Goal: Task Accomplishment & Management: Use online tool/utility

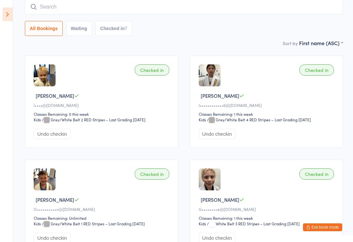
click at [8, 12] on icon at bounding box center [8, 15] width 10 height 14
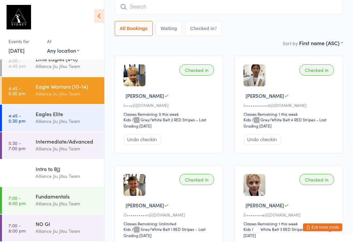
scroll to position [92, 0]
click at [66, 148] on div "Alliance Jiu Jitsu Team" at bounding box center [67, 149] width 63 height 8
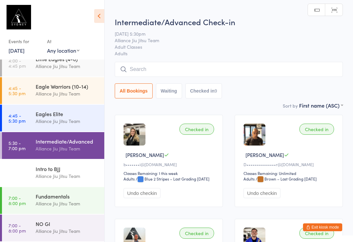
click at [98, 11] on icon at bounding box center [99, 16] width 10 height 14
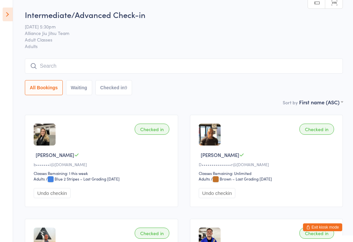
click at [229, 67] on input "search" at bounding box center [184, 65] width 318 height 15
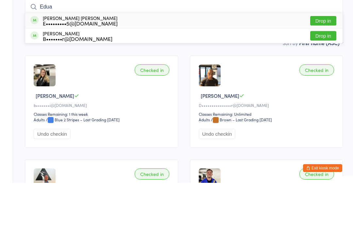
type input "Edua"
click at [326, 75] on button "Drop in" at bounding box center [323, 79] width 26 height 9
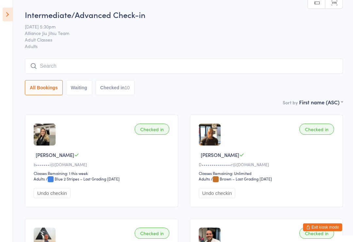
click at [256, 59] on input "search" at bounding box center [184, 65] width 318 height 15
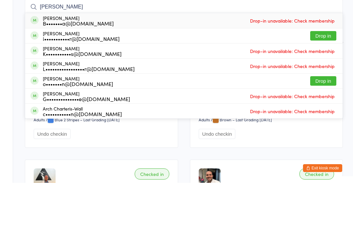
type input "[PERSON_NAME]"
click at [324, 90] on button "Drop in" at bounding box center [323, 94] width 26 height 9
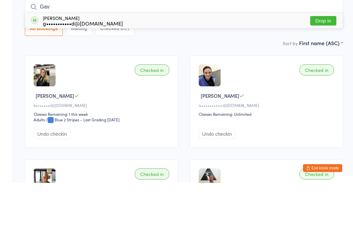
type input "Gav"
click at [322, 75] on button "Drop in" at bounding box center [323, 79] width 26 height 9
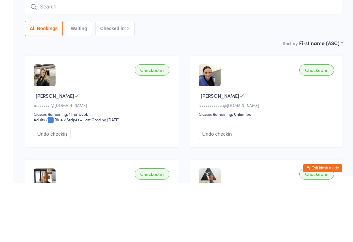
click at [202, 98] on div "Sort by First name (ASC) First name (ASC) First name (DESC) Last name (ASC) Las…" at bounding box center [184, 101] width 318 height 7
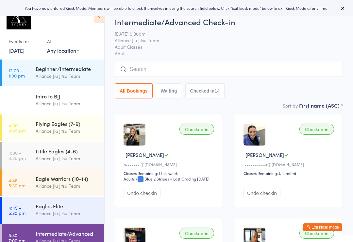
click at [101, 22] on icon at bounding box center [99, 16] width 10 height 14
